Goal: Register for event/course

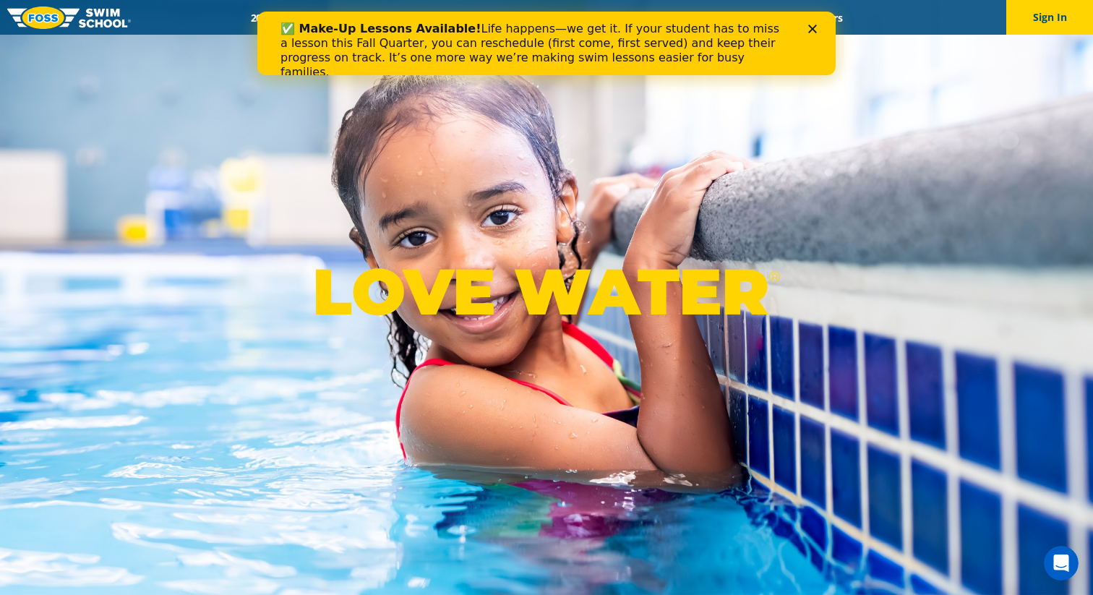
click at [814, 30] on icon "Close" at bounding box center [812, 29] width 9 height 9
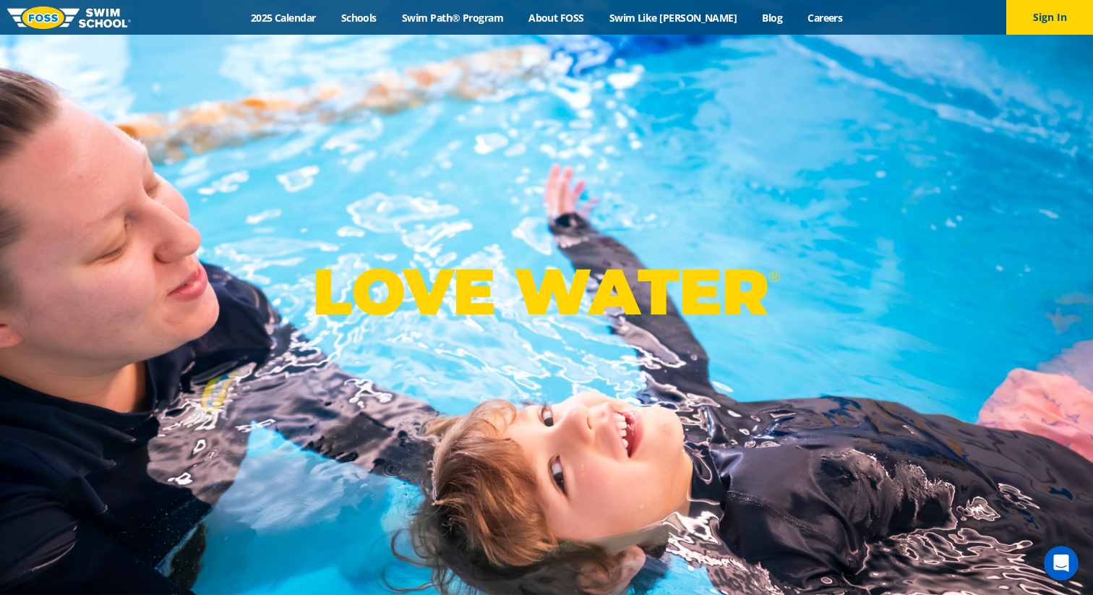
click at [841, 81] on div "LOVE WATER ®" at bounding box center [546, 297] width 1093 height 595
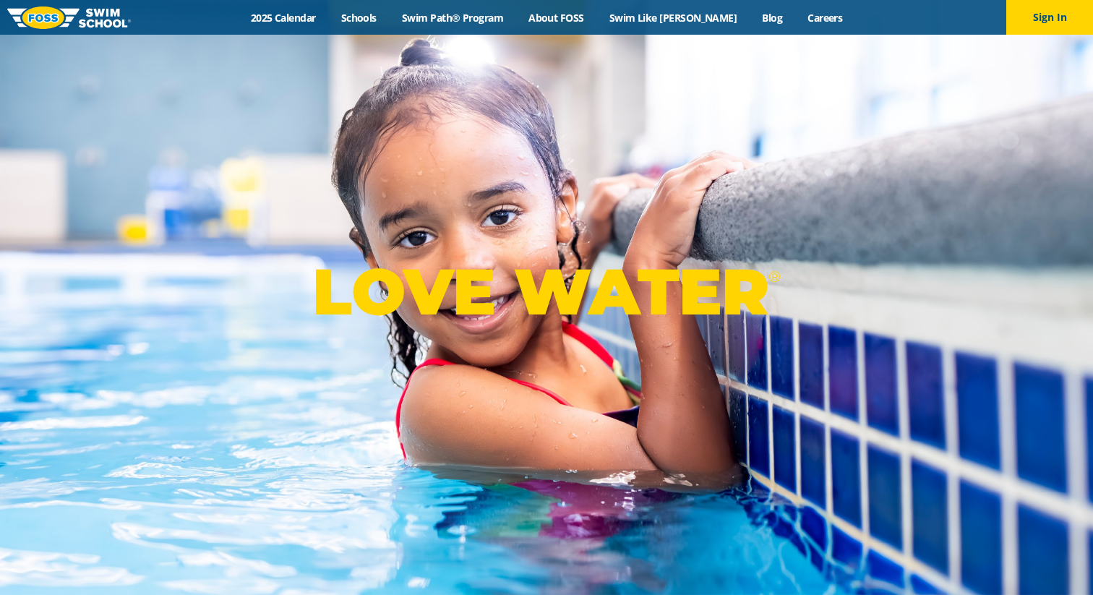
click at [390, 228] on div "LOVE WATER ®" at bounding box center [546, 297] width 1093 height 595
click at [377, 17] on link "Schools" at bounding box center [358, 18] width 61 height 14
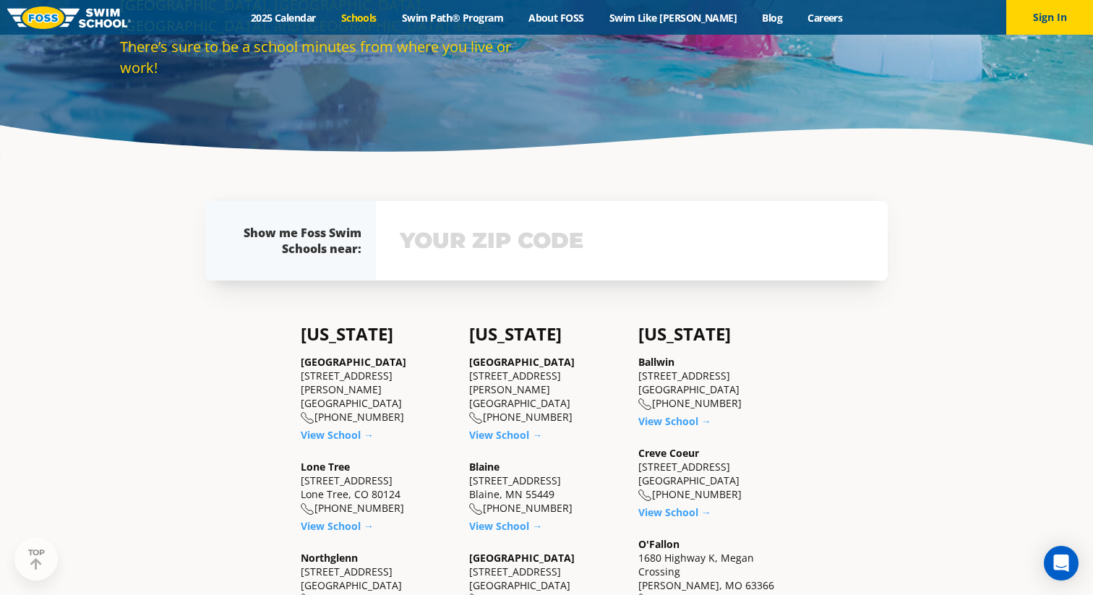
scroll to position [260, 0]
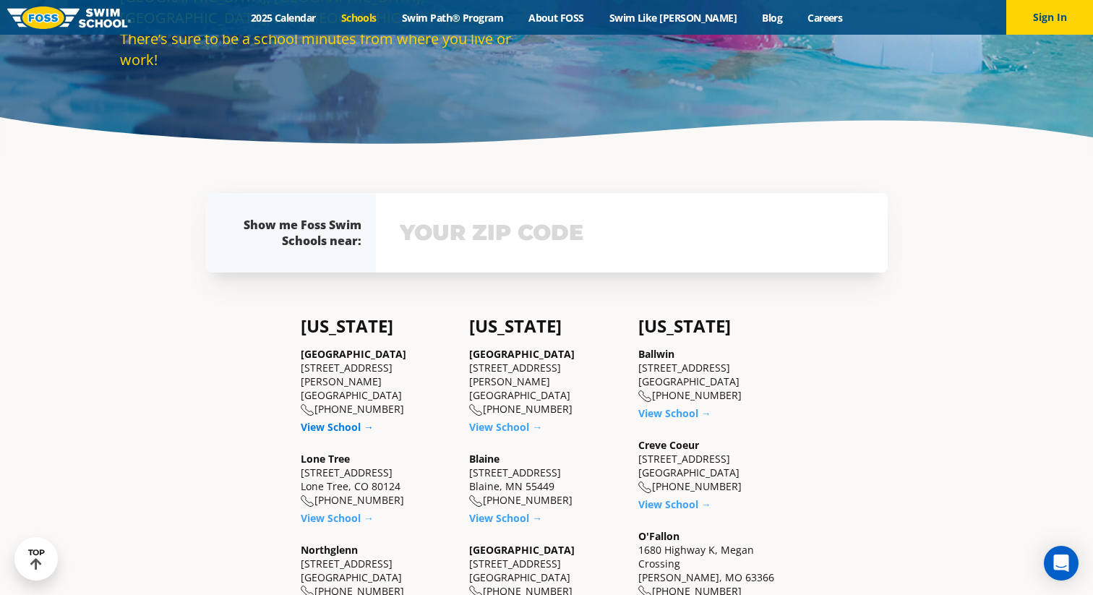
click at [340, 420] on link "View School →" at bounding box center [337, 427] width 73 height 14
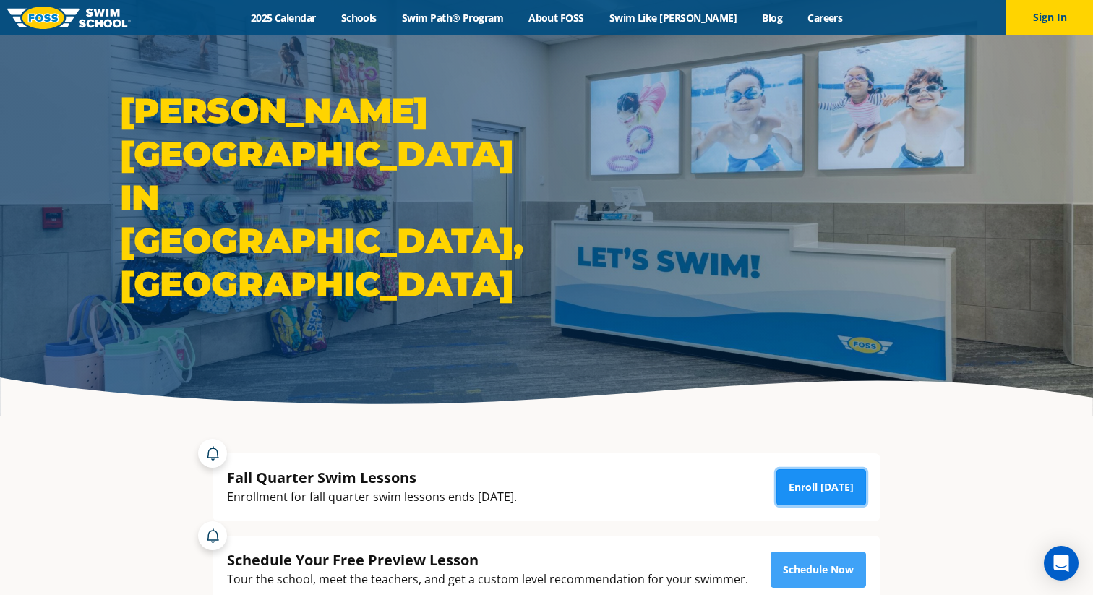
click at [839, 488] on link "Enroll Today" at bounding box center [821, 487] width 90 height 36
